Goal: Information Seeking & Learning: Learn about a topic

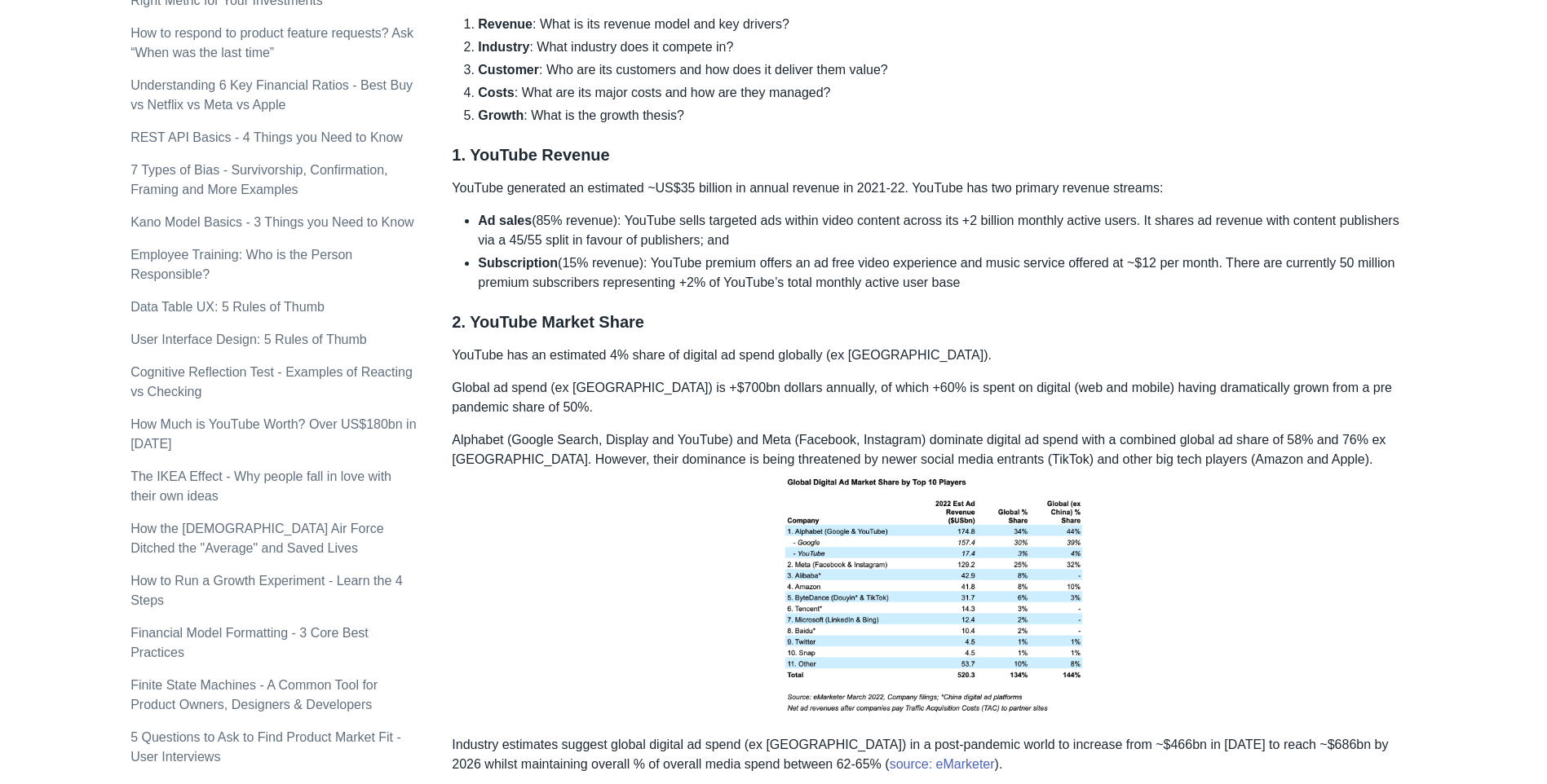
scroll to position [1109, 0]
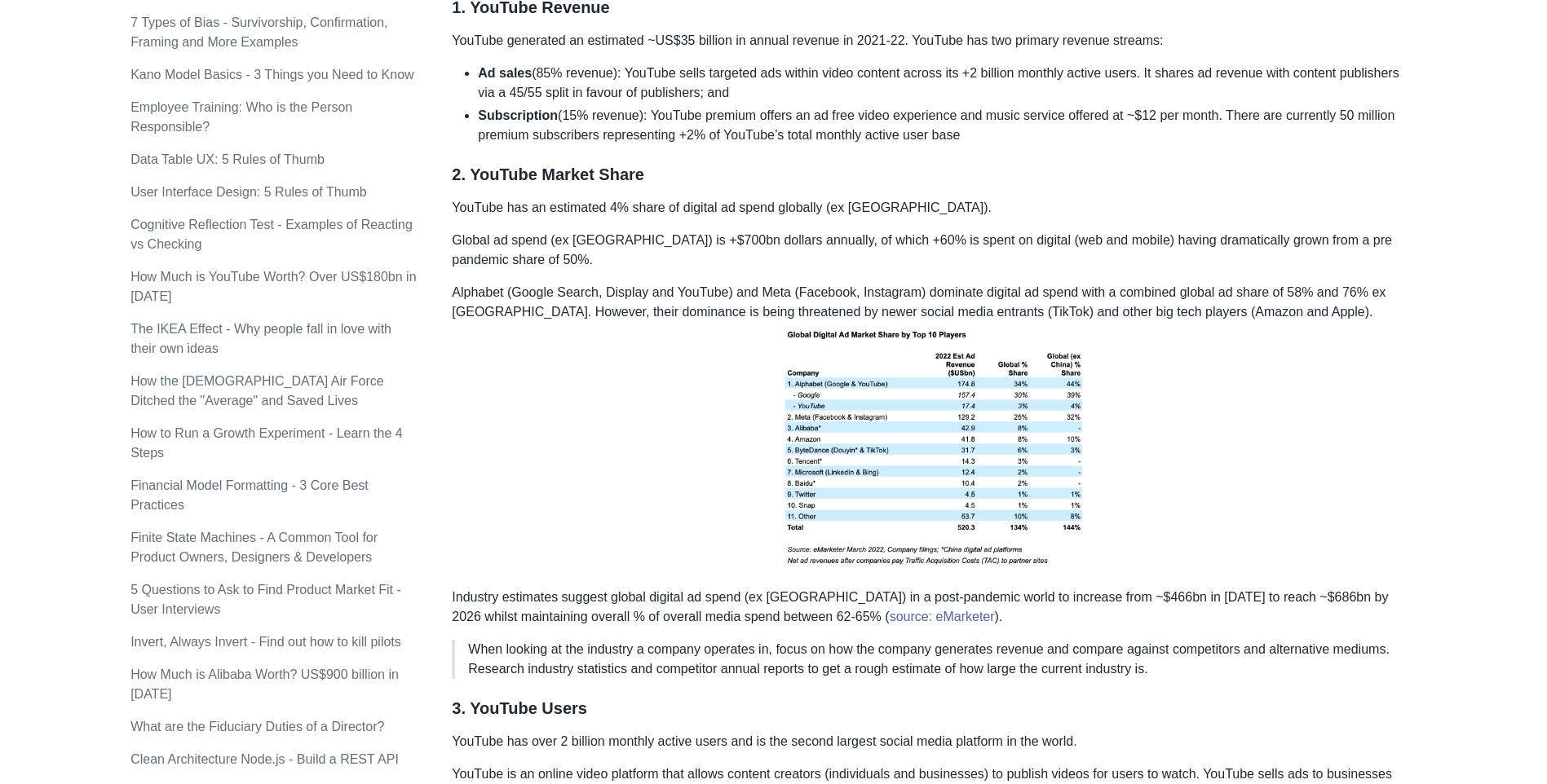
click at [1134, 713] on h3 "3. YouTube Users" at bounding box center [934, 709] width 965 height 20
click at [487, 662] on p "When looking at the industry a company operates in, focus on how the company ge…" at bounding box center [935, 659] width 935 height 39
click at [529, 659] on p "When looking at the industry a company operates in, focus on how the company ge…" at bounding box center [935, 659] width 935 height 39
click at [754, 664] on p "When looking at the industry a company operates in, focus on how the company ge…" at bounding box center [935, 659] width 935 height 39
click at [841, 640] on p "When looking at the industry a company operates in, focus on how the company ge…" at bounding box center [935, 659] width 935 height 39
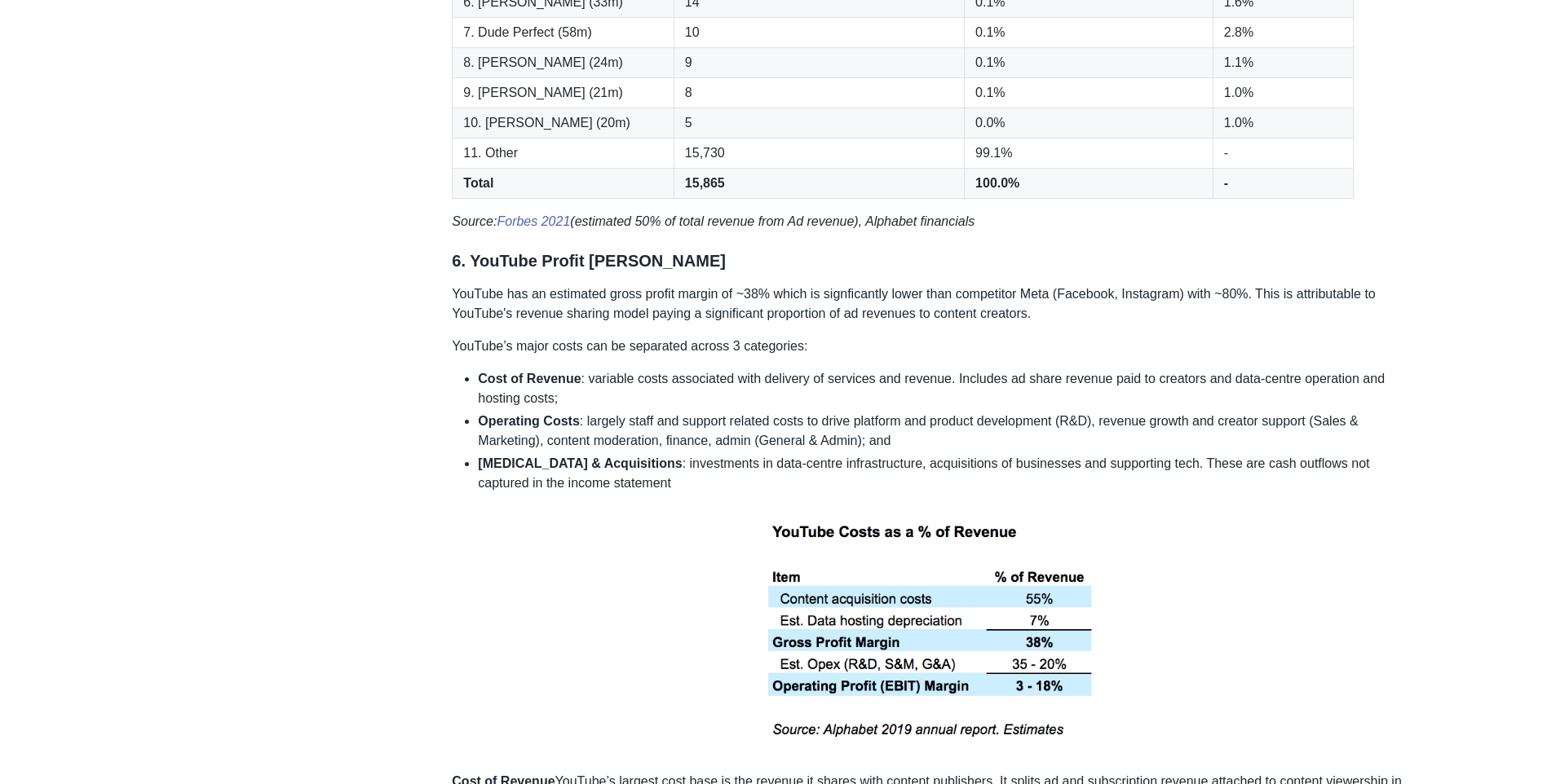
scroll to position [3555, 0]
click at [1153, 589] on p at bounding box center [934, 631] width 965 height 253
click at [1348, 589] on p at bounding box center [934, 631] width 965 height 253
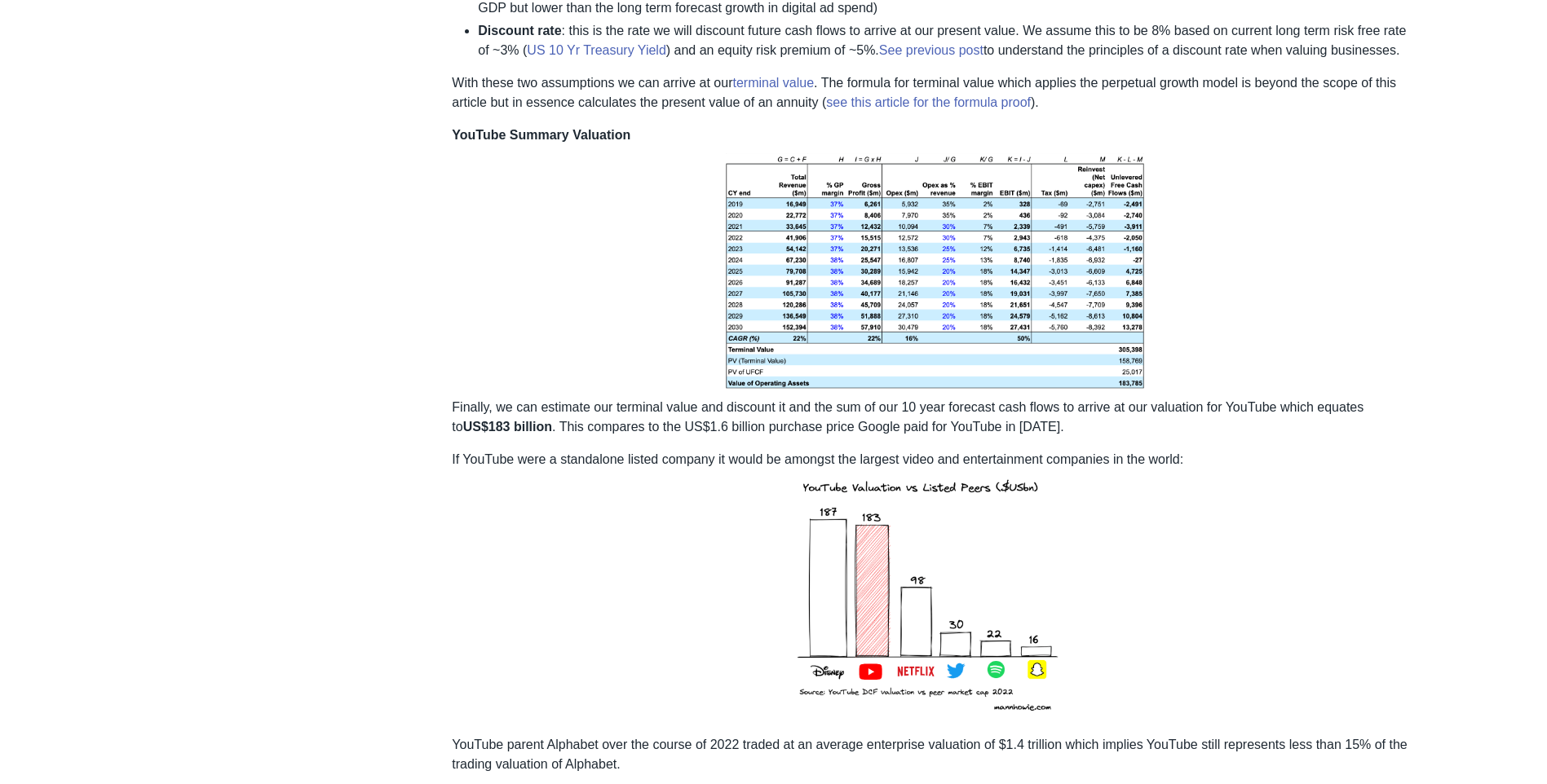
scroll to position [6425, 0]
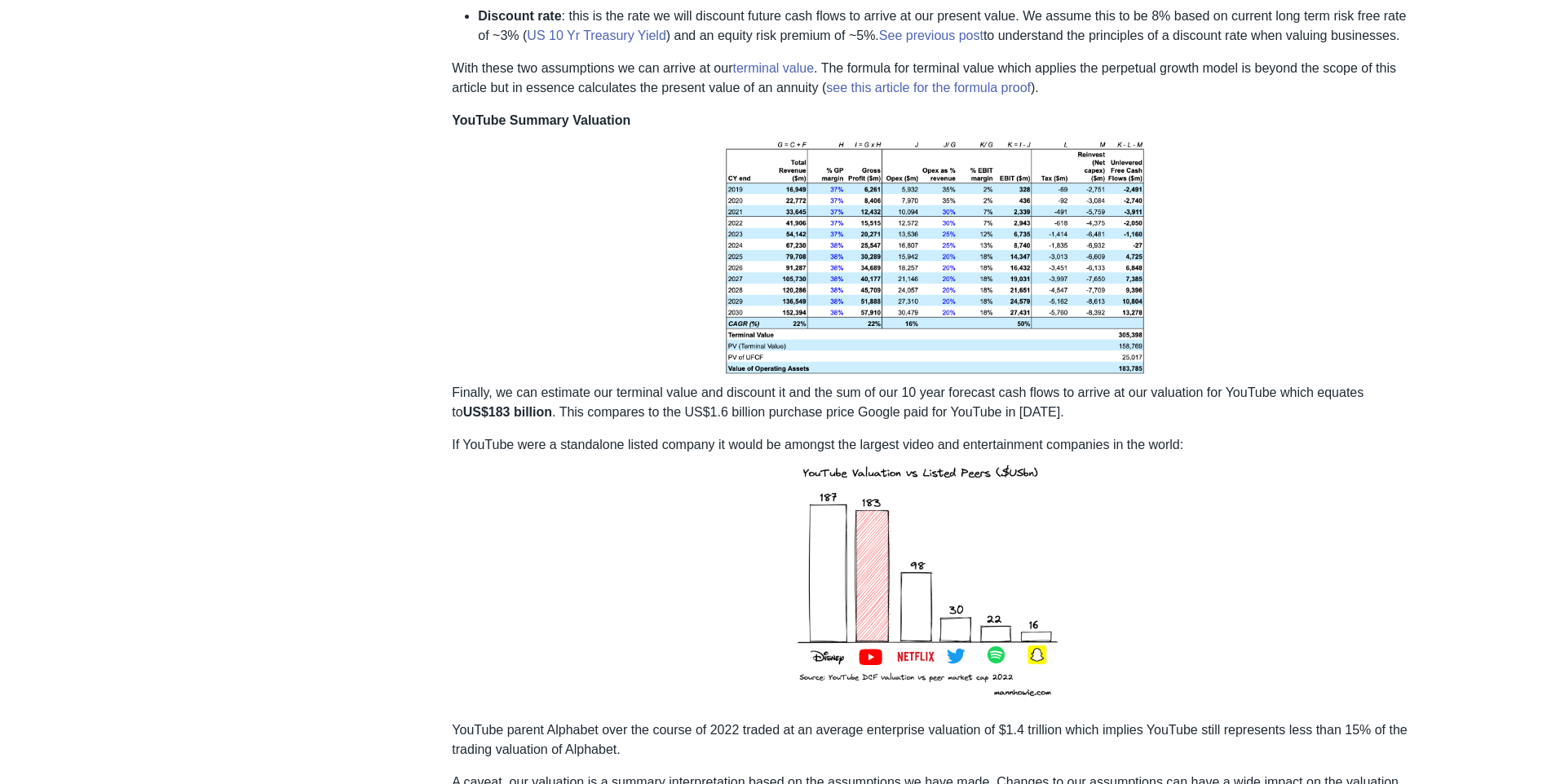
click at [983, 541] on img at bounding box center [934, 581] width 294 height 253
click at [1390, 435] on p "If YouTube were a standalone listed company it would be amongst the largest vid…" at bounding box center [934, 571] width 965 height 273
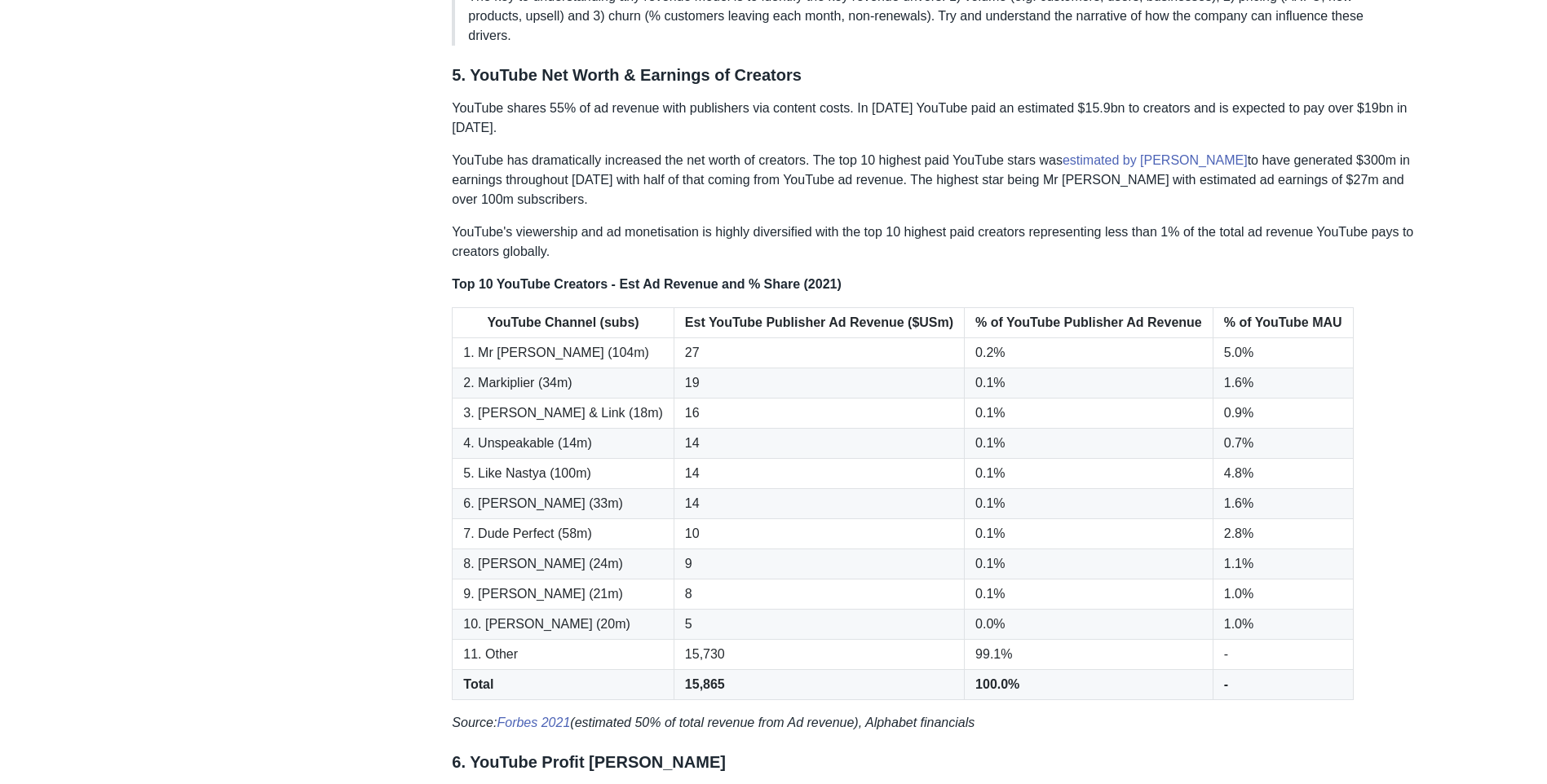
scroll to position [3097, 0]
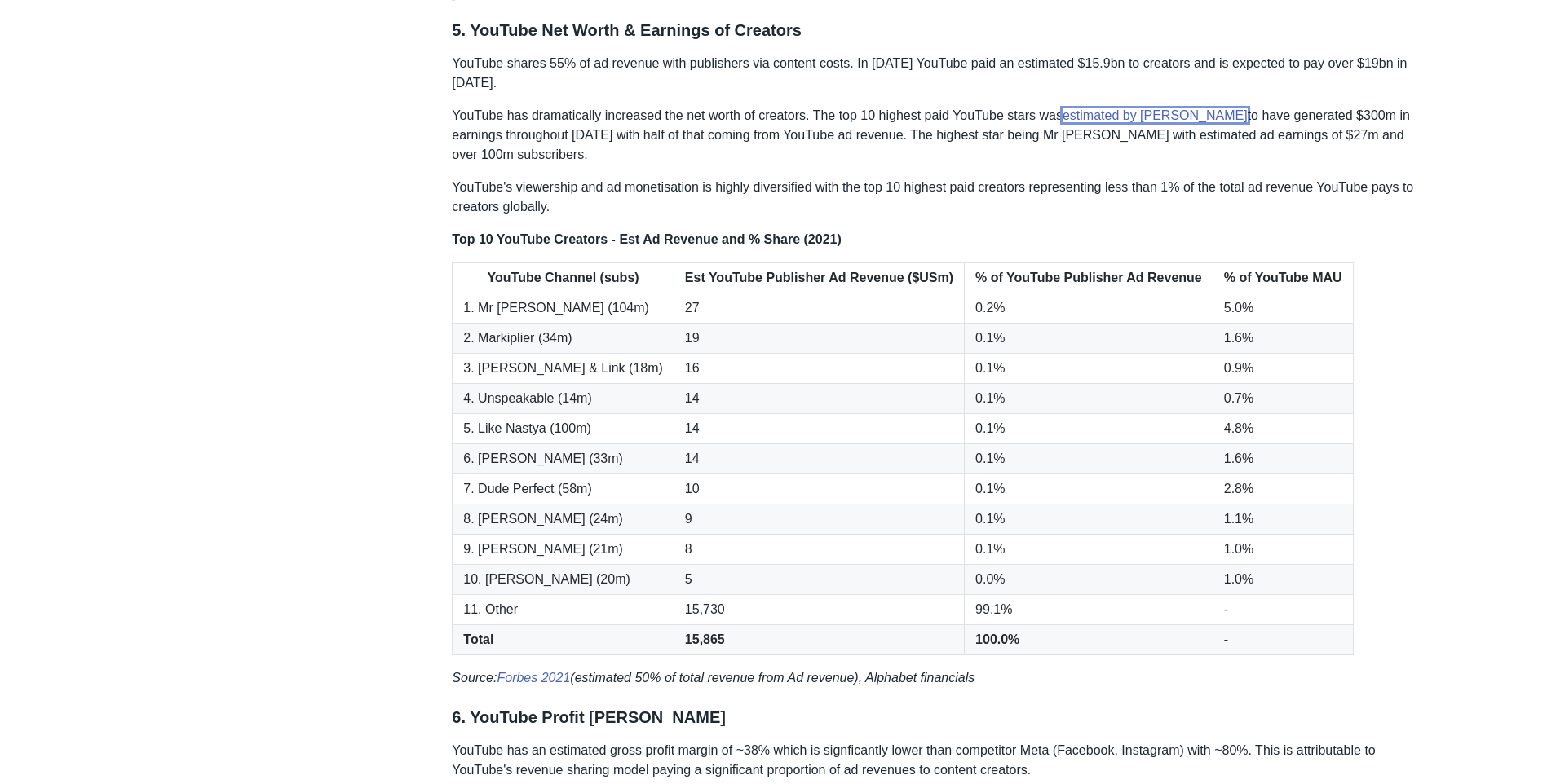
click at [1103, 108] on link "estimated by [PERSON_NAME]" at bounding box center [1155, 114] width 185 height 14
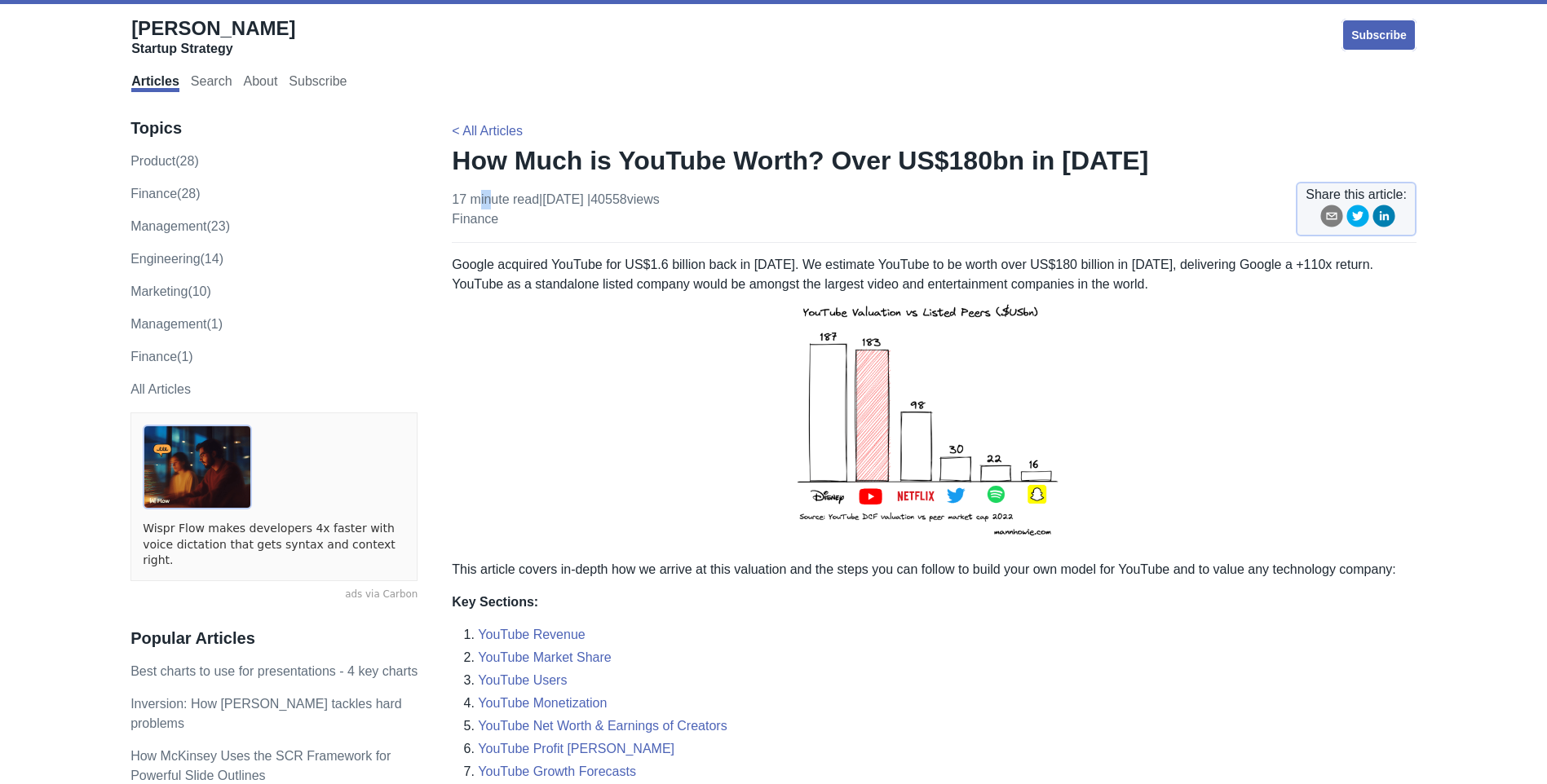
drag, startPoint x: 484, startPoint y: 209, endPoint x: 475, endPoint y: 194, distance: 17.5
click at [476, 194] on p "17 minute read | [DATE] | 40558 views finance" at bounding box center [555, 209] width 207 height 39
drag, startPoint x: 475, startPoint y: 194, endPoint x: 435, endPoint y: 180, distance: 42.4
click at [538, 725] on link "YouTube Net Worth & Earnings of Creators" at bounding box center [603, 726] width 249 height 14
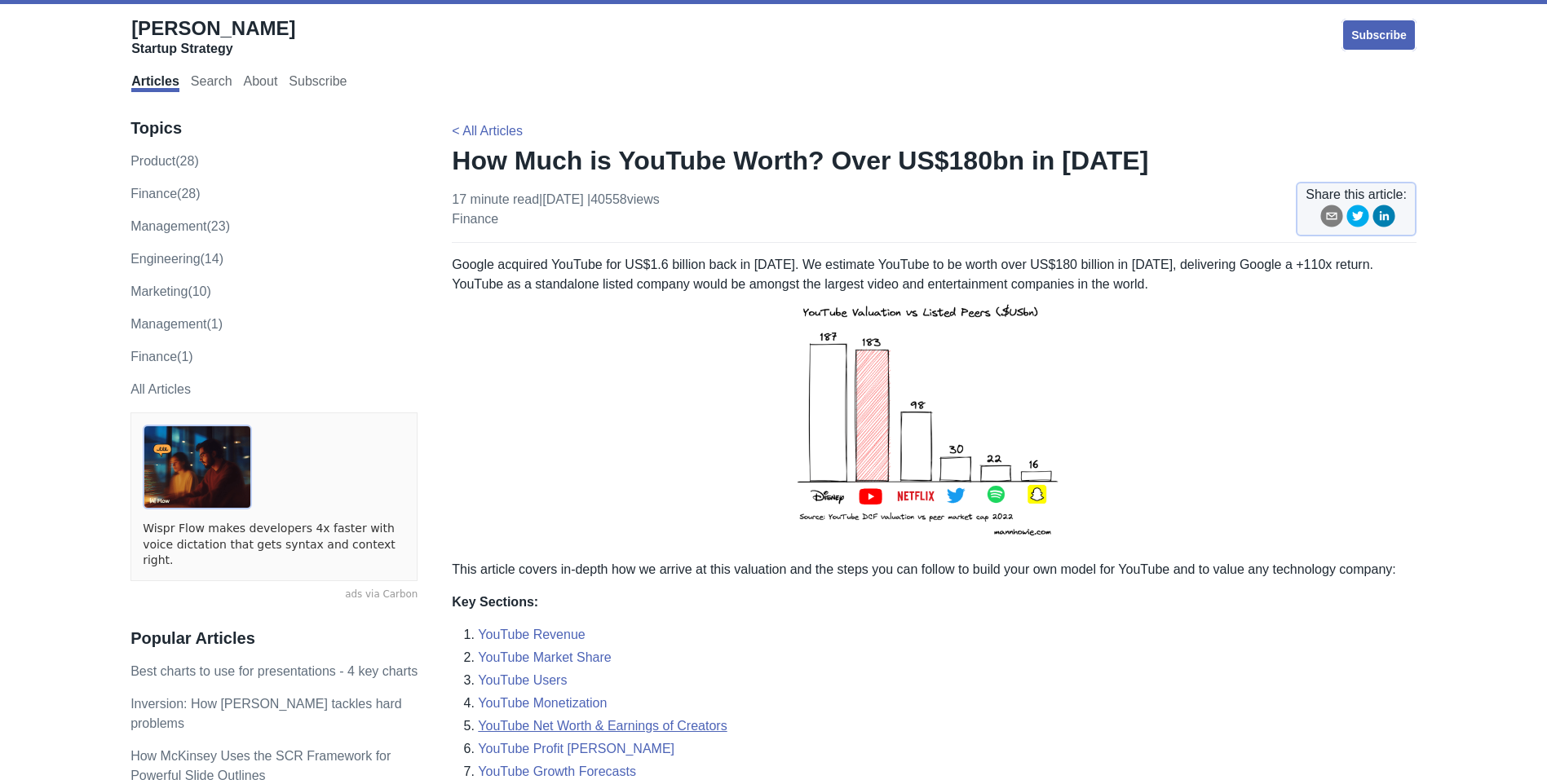
scroll to position [3096, 0]
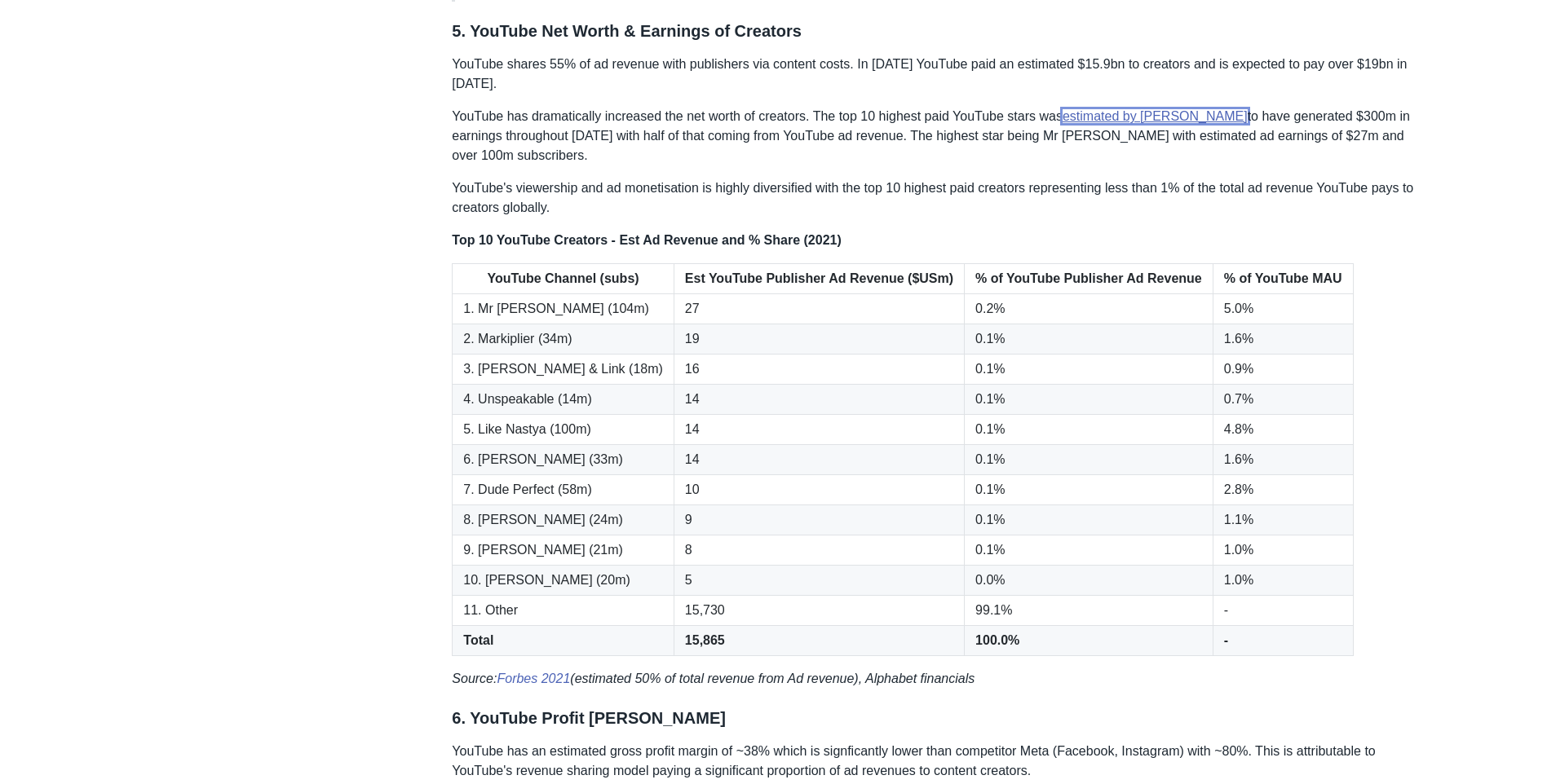
click at [1080, 109] on link "estimated by [PERSON_NAME]" at bounding box center [1155, 115] width 185 height 14
